Goal: Check status: Check status

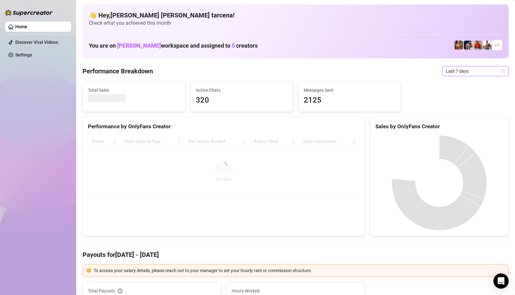
click at [465, 73] on span "Last 7 days" at bounding box center [475, 71] width 59 height 10
click at [475, 123] on div "Custom date" at bounding box center [475, 124] width 56 height 7
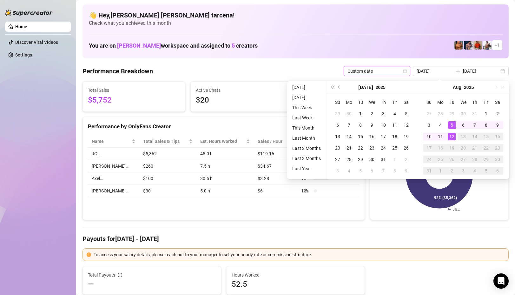
type input "[DATE]"
click at [453, 135] on div "12" at bounding box center [452, 137] width 8 height 8
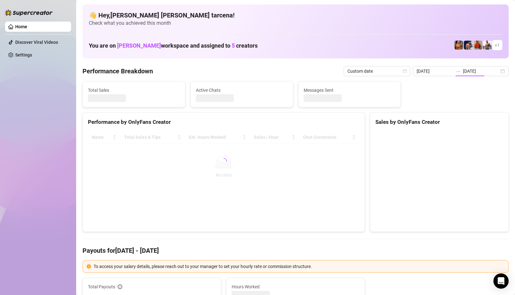
type input "[DATE]"
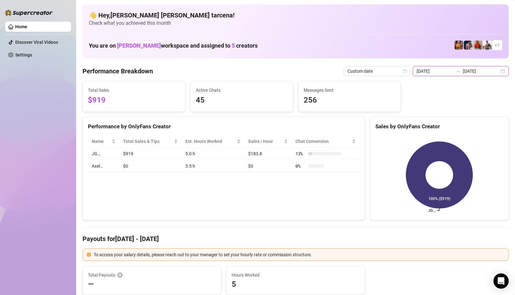
click at [448, 73] on input "[DATE]" at bounding box center [434, 71] width 36 height 7
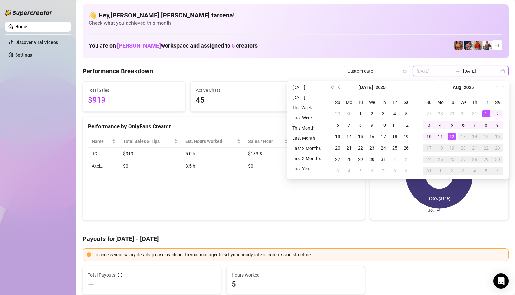
type input "[DATE]"
click at [488, 116] on div "1" at bounding box center [486, 114] width 8 height 8
type input "[DATE]"
click at [452, 137] on div "12" at bounding box center [452, 137] width 8 height 8
type input "[DATE]"
